Goal: Find specific page/section: Find specific page/section

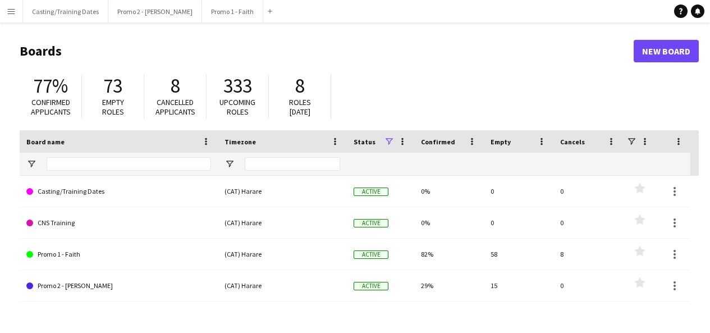
click at [8, 10] on app-icon "Menu" at bounding box center [11, 11] width 9 height 9
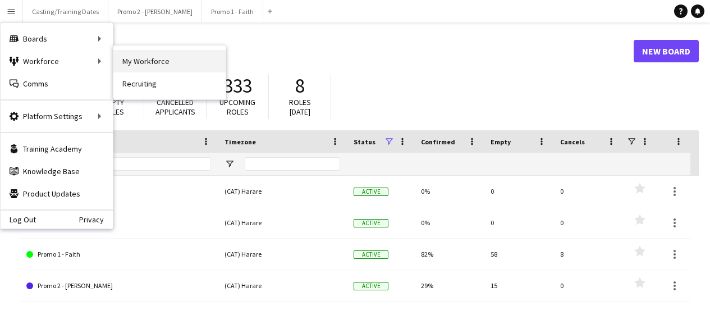
click at [142, 53] on link "My Workforce" at bounding box center [169, 61] width 112 height 22
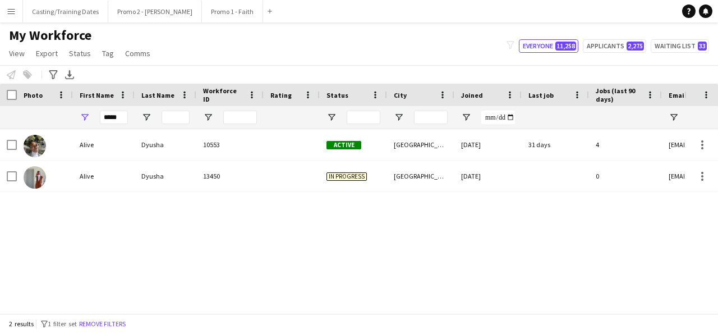
click at [115, 109] on div "*****" at bounding box center [114, 117] width 28 height 22
click at [118, 120] on input "*****" at bounding box center [114, 117] width 28 height 13
type input "*"
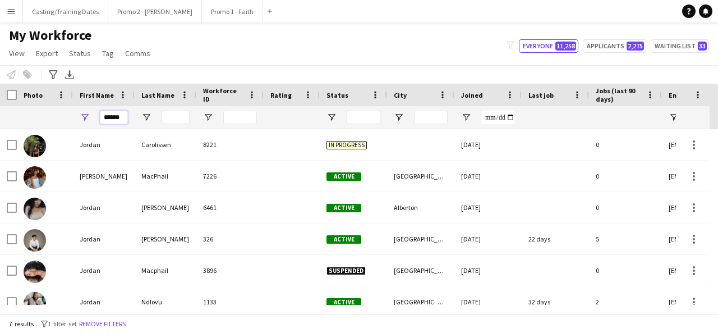
type input "******"
click at [172, 121] on input "Last Name Filter Input" at bounding box center [176, 117] width 28 height 13
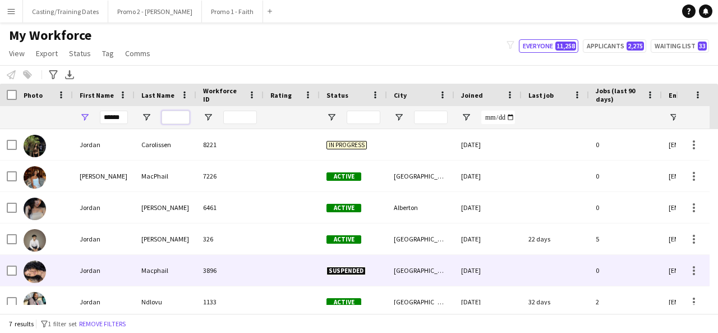
scroll to position [39, 0]
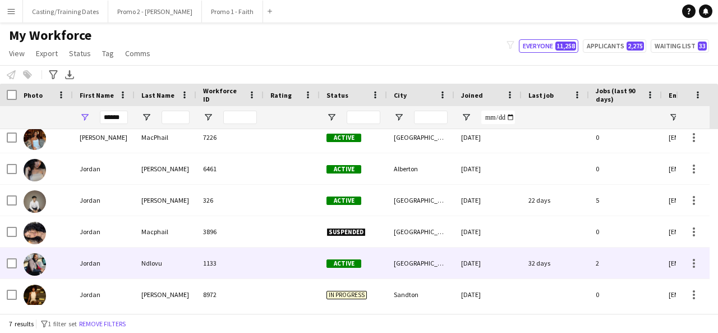
click at [202, 268] on div "1133" at bounding box center [229, 262] width 67 height 31
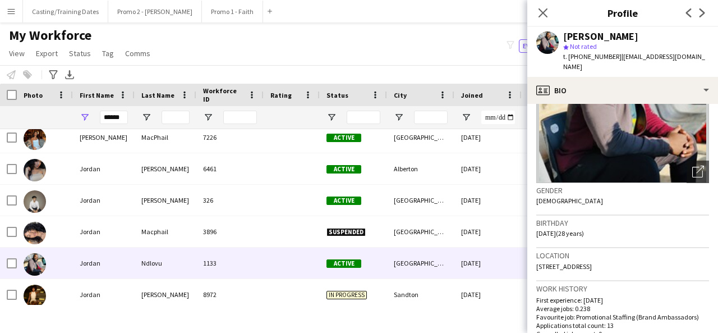
scroll to position [114, 0]
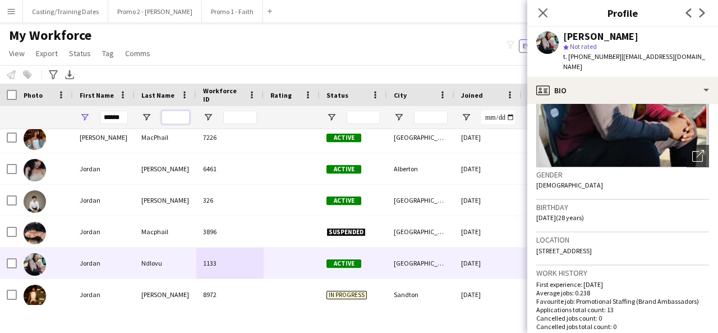
click at [177, 118] on input "Last Name Filter Input" at bounding box center [176, 117] width 28 height 13
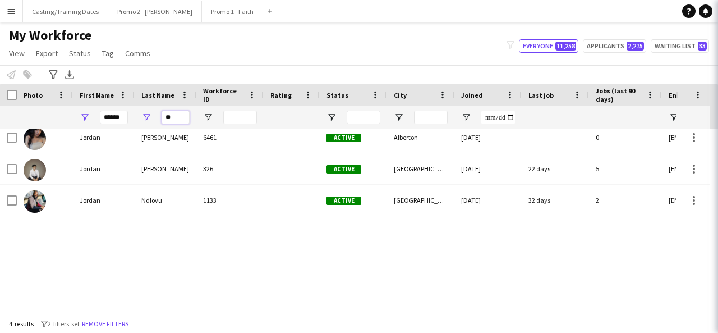
scroll to position [0, 0]
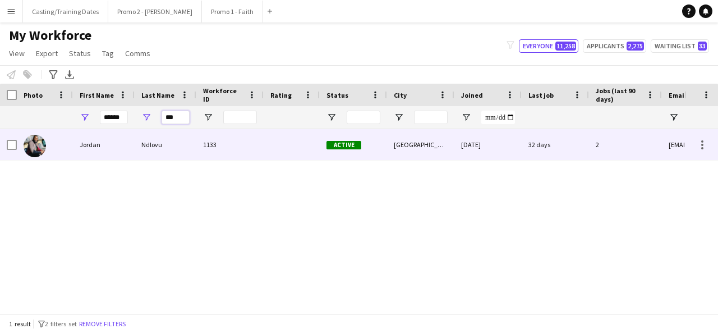
type input "***"
click at [128, 141] on div "Jordan" at bounding box center [104, 144] width 62 height 31
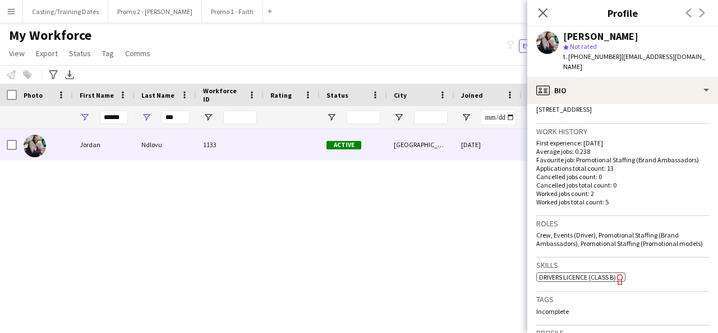
scroll to position [502, 0]
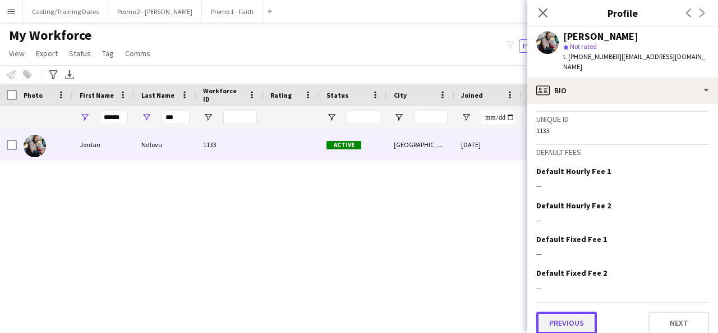
click at [570, 311] on button "Previous" at bounding box center [566, 322] width 61 height 22
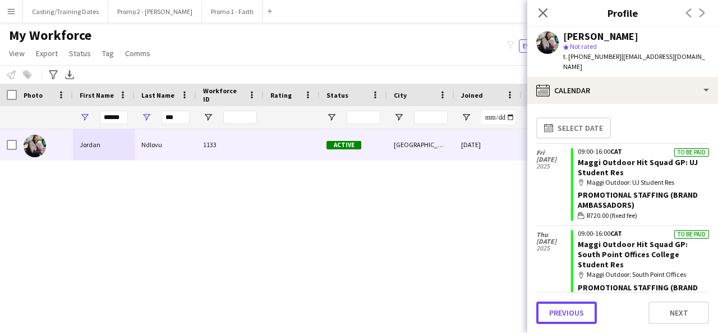
click at [570, 306] on button "Previous" at bounding box center [566, 312] width 61 height 22
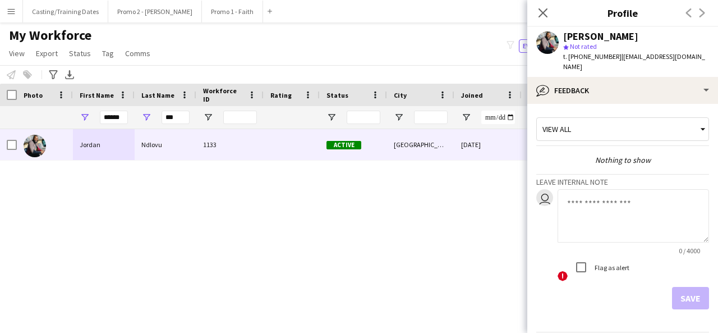
scroll to position [30, 0]
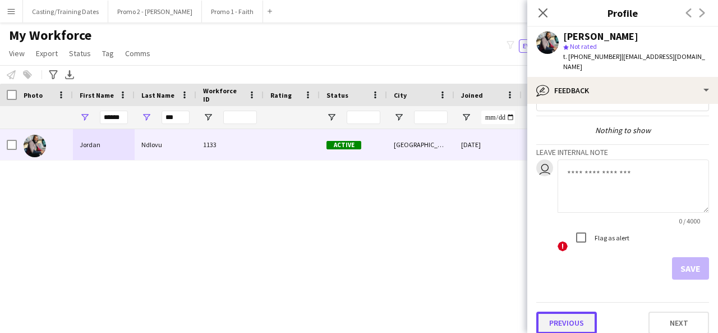
click at [568, 314] on button "Previous" at bounding box center [566, 322] width 61 height 22
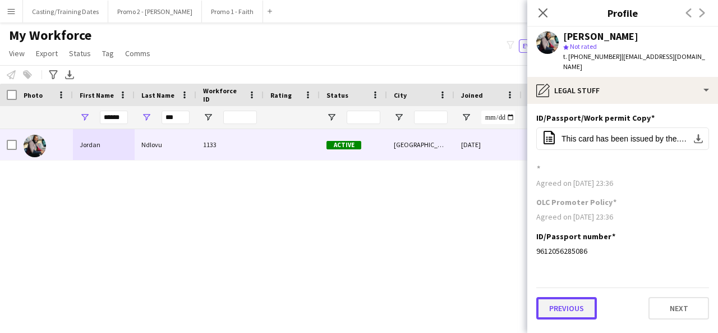
click at [563, 300] on button "Previous" at bounding box center [566, 308] width 61 height 22
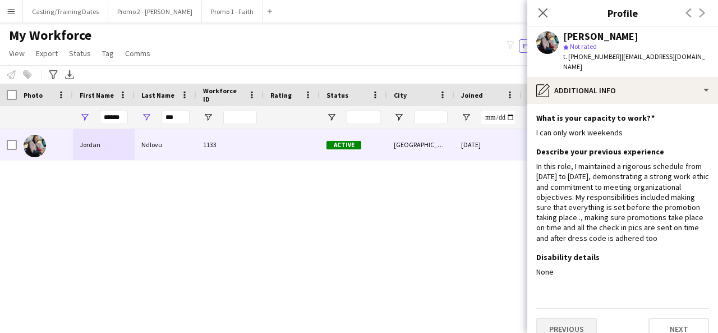
scroll to position [6, 0]
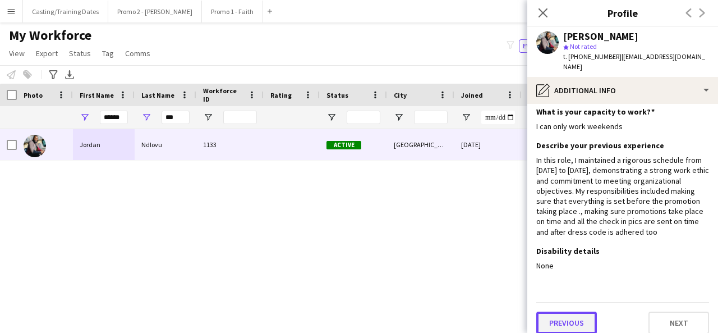
click at [564, 311] on button "Previous" at bounding box center [566, 322] width 61 height 22
